Goal: Use online tool/utility: Utilize a website feature to perform a specific function

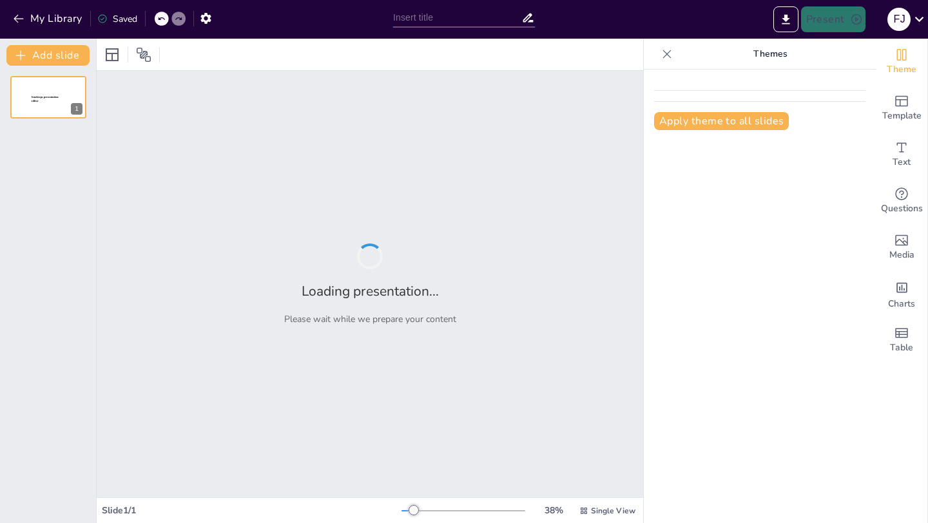
type input "Imported art lesson 1.pptx"
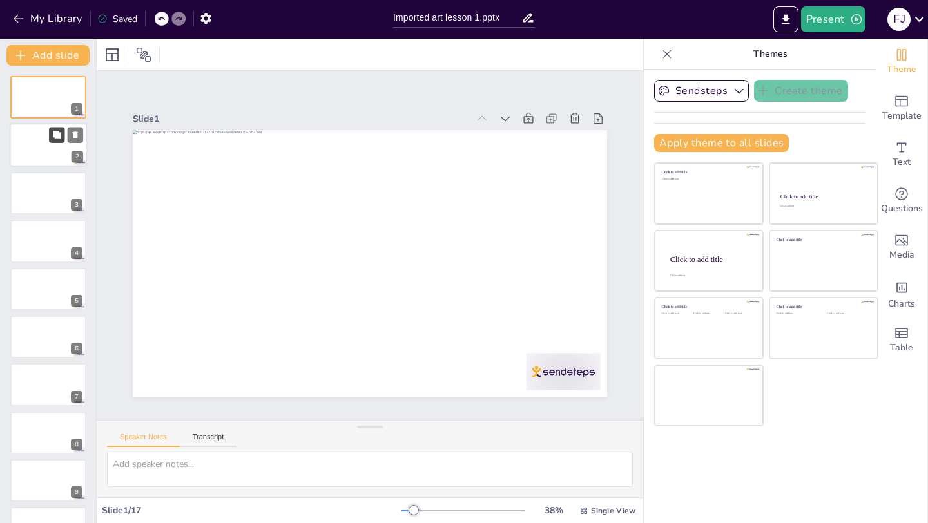
click at [59, 131] on icon at bounding box center [56, 135] width 9 height 9
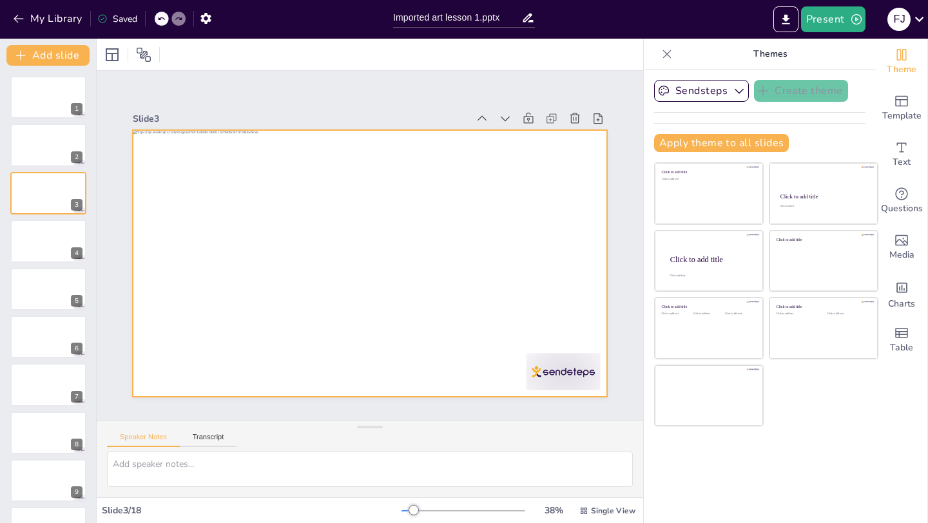
click at [333, 259] on div at bounding box center [370, 263] width 474 height 267
click at [345, 262] on div at bounding box center [368, 263] width 500 height 315
click at [345, 262] on div at bounding box center [370, 263] width 474 height 267
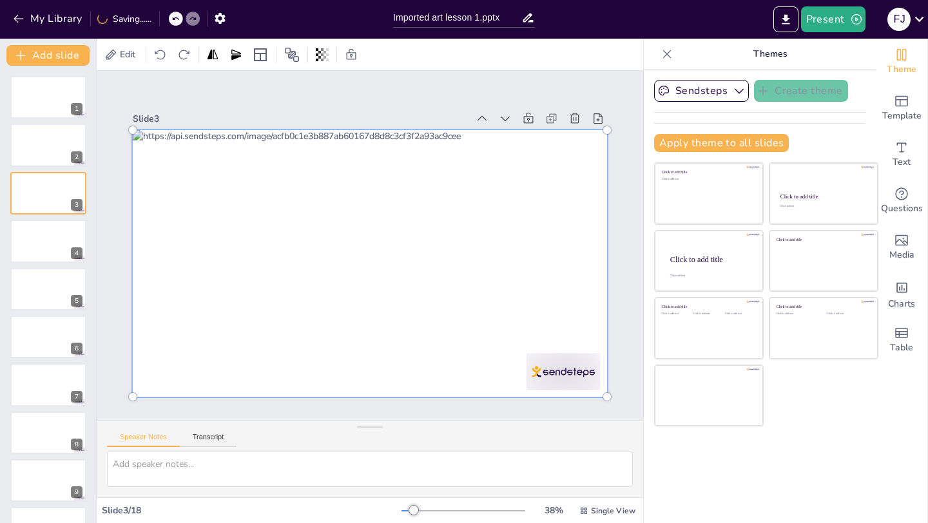
click at [355, 262] on div at bounding box center [370, 263] width 490 height 282
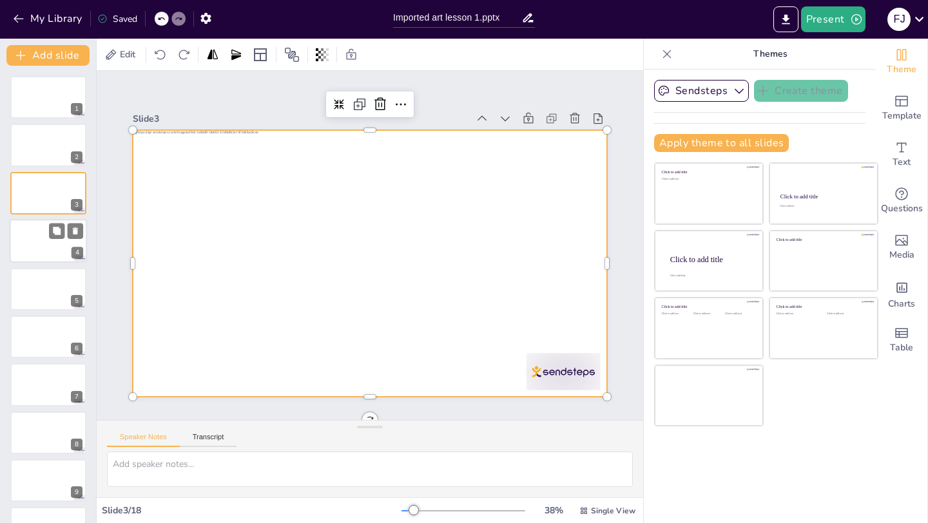
click at [57, 249] on div at bounding box center [48, 241] width 77 height 44
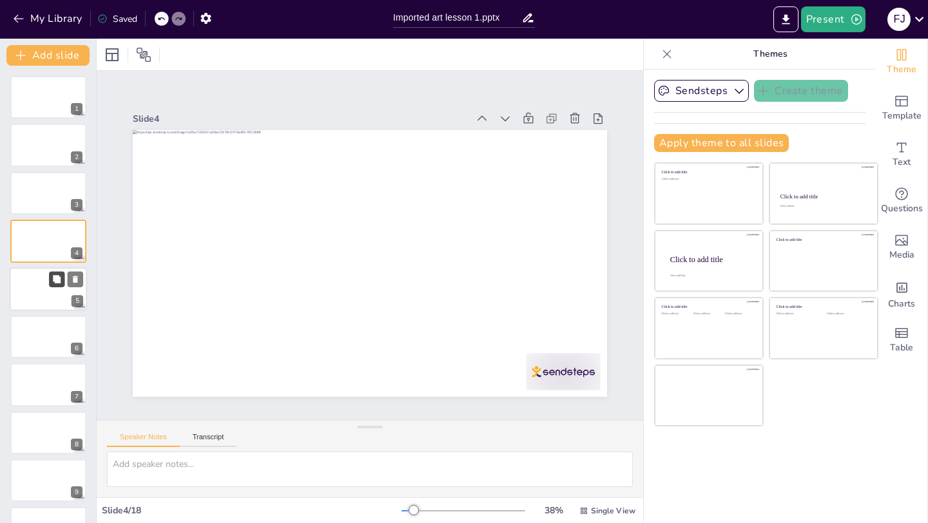
click at [50, 277] on button at bounding box center [56, 278] width 15 height 15
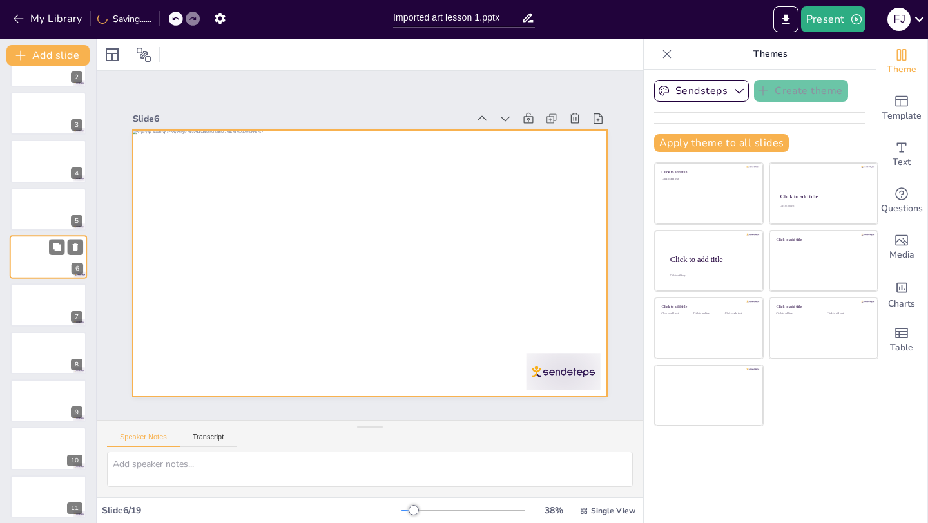
scroll to position [88, 0]
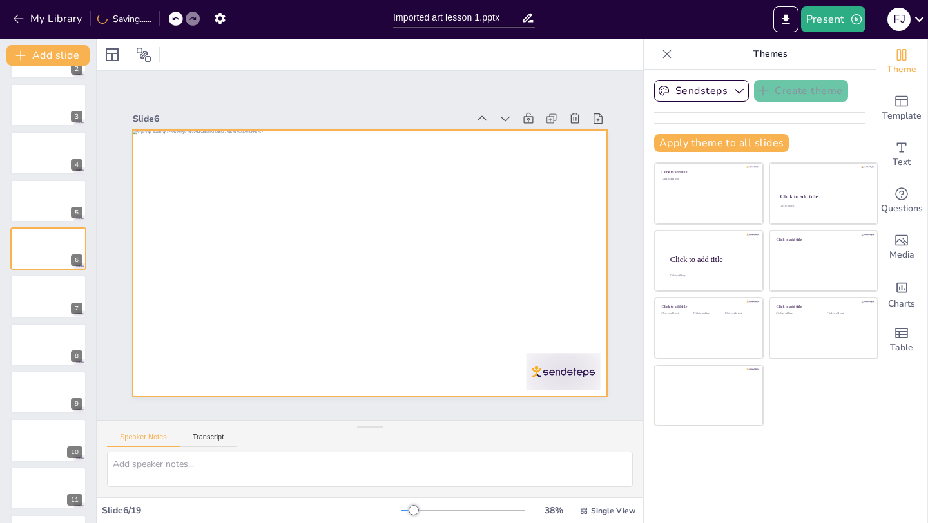
click at [476, 176] on div at bounding box center [370, 263] width 474 height 267
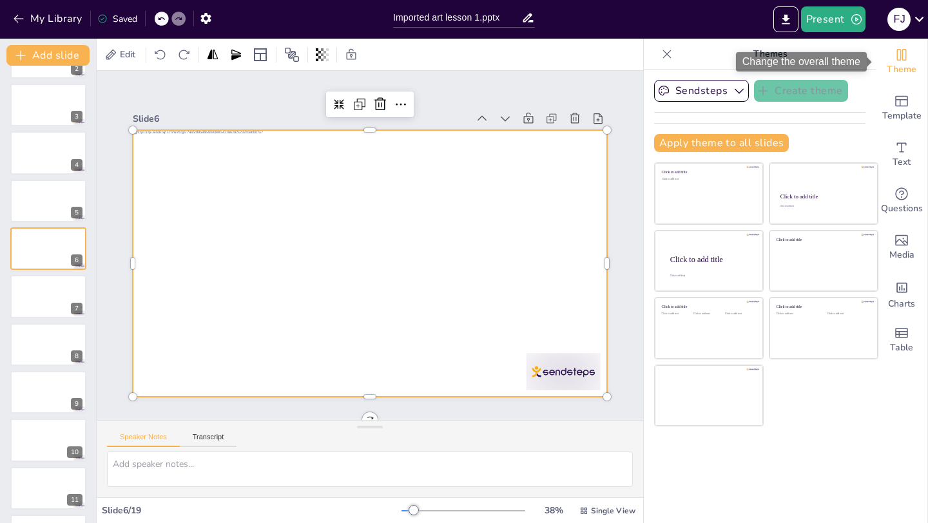
click at [906, 54] on icon "Change the overall theme" at bounding box center [901, 54] width 15 height 15
click at [908, 49] on icon "Change the overall theme" at bounding box center [901, 54] width 15 height 15
click at [741, 88] on icon "button" at bounding box center [739, 90] width 13 height 13
click at [794, 137] on div "Apply theme to all slides" at bounding box center [759, 143] width 211 height 18
click at [28, 384] on div at bounding box center [48, 393] width 77 height 44
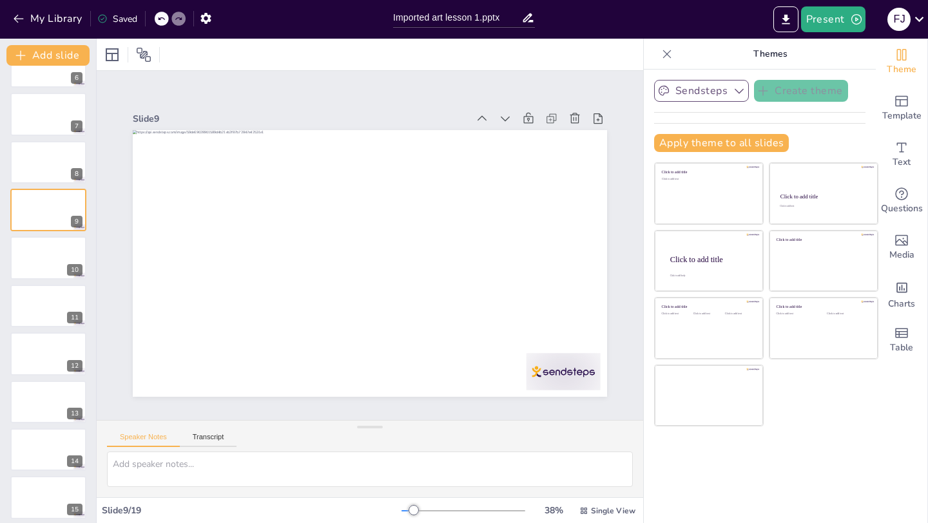
scroll to position [0, 0]
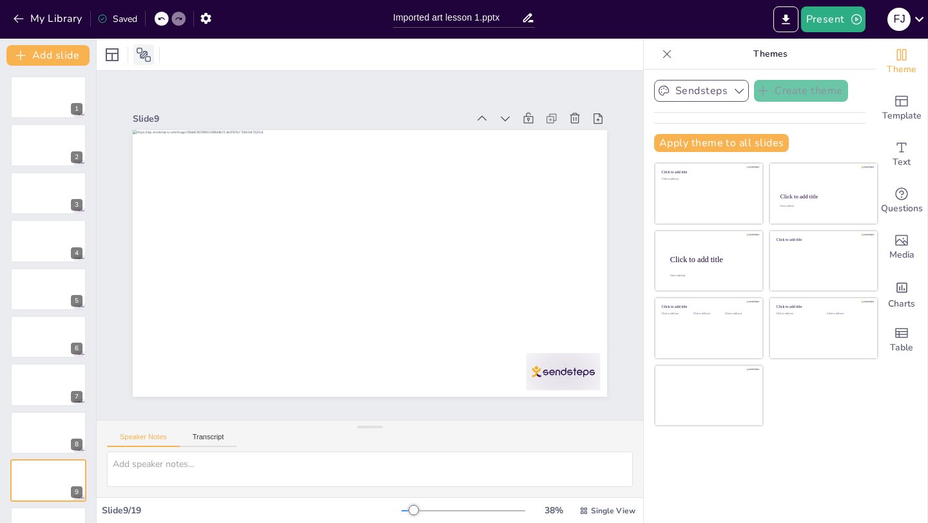
click at [151, 52] on div at bounding box center [143, 54] width 21 height 21
